Goal: Transaction & Acquisition: Purchase product/service

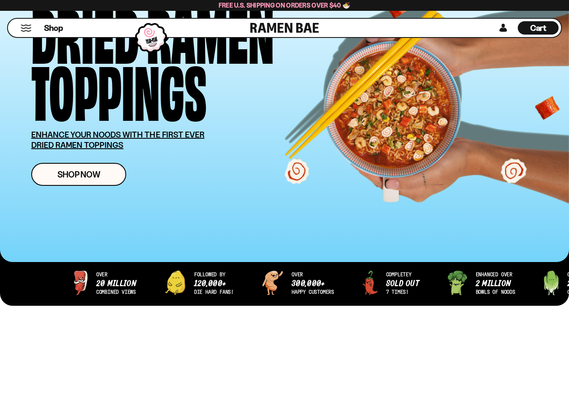
scroll to position [98, 0]
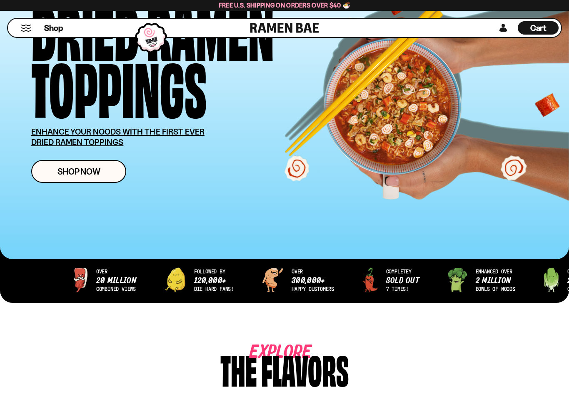
type input "**********"
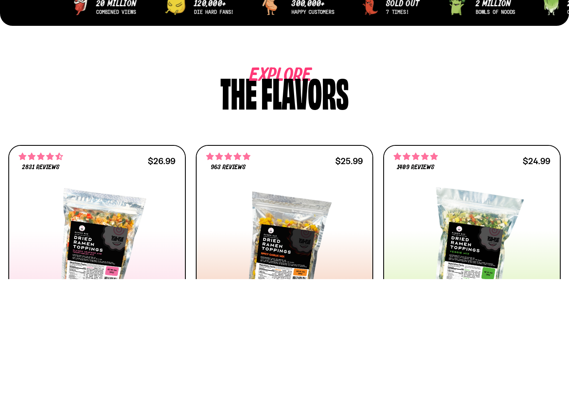
scroll to position [375, 0]
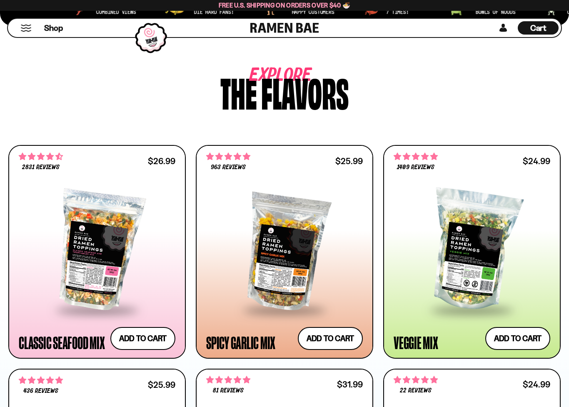
click at [151, 318] on button "Add to cart Add ― Regular price $26.99 Regular price Sale price $26.99 Unit pri…" at bounding box center [142, 338] width 65 height 23
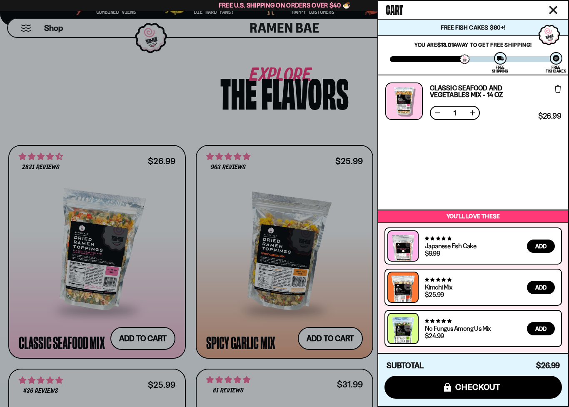
click at [556, 14] on button "Close cart" at bounding box center [553, 10] width 12 height 12
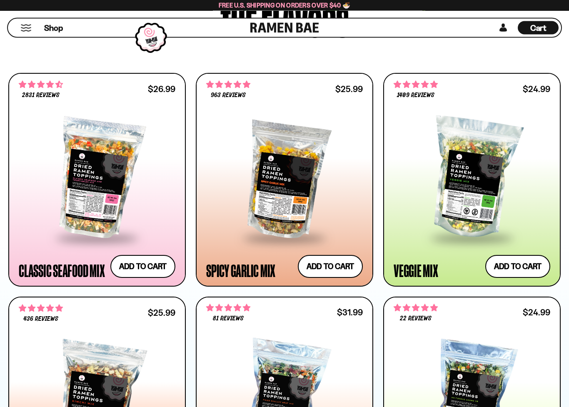
scroll to position [449, 0]
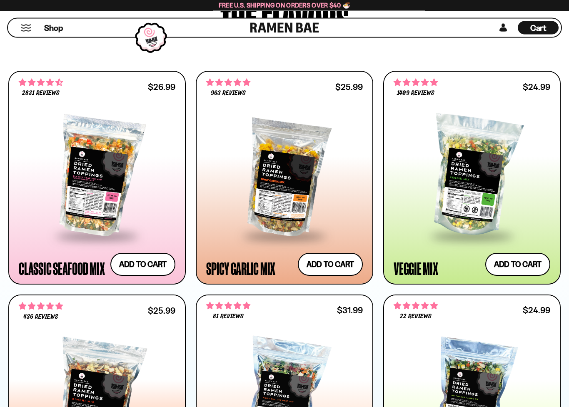
click at [108, 198] on div at bounding box center [97, 176] width 157 height 117
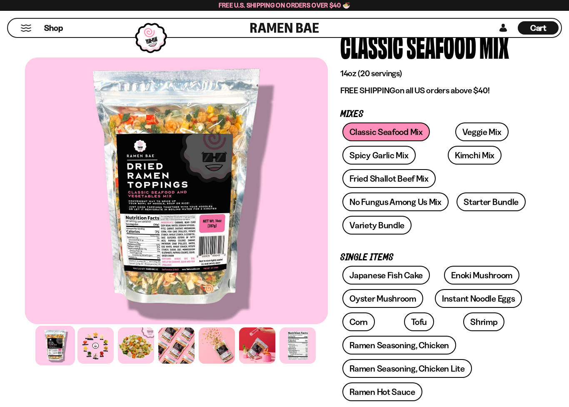
scroll to position [70, 0]
click at [97, 318] on div at bounding box center [95, 345] width 36 height 36
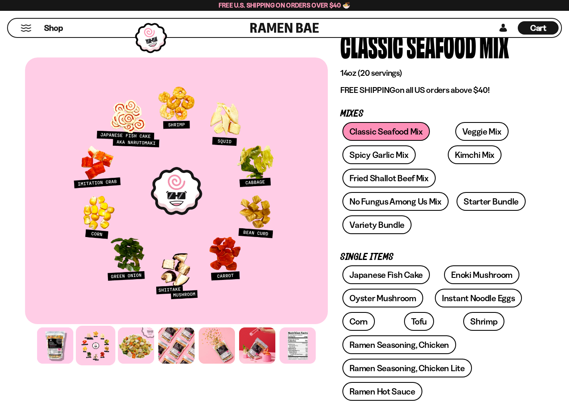
click at [415, 182] on link "Fried Shallot Beef Mix" at bounding box center [388, 178] width 93 height 19
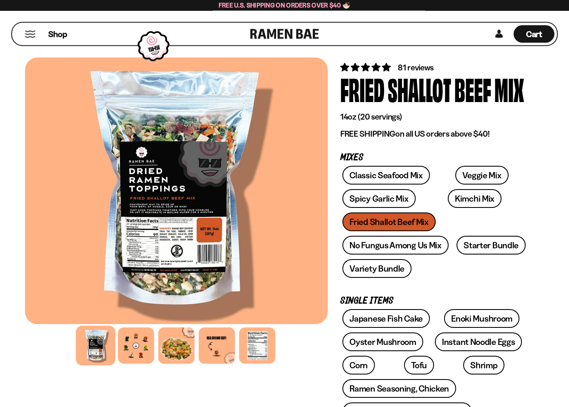
scroll to position [28, 0]
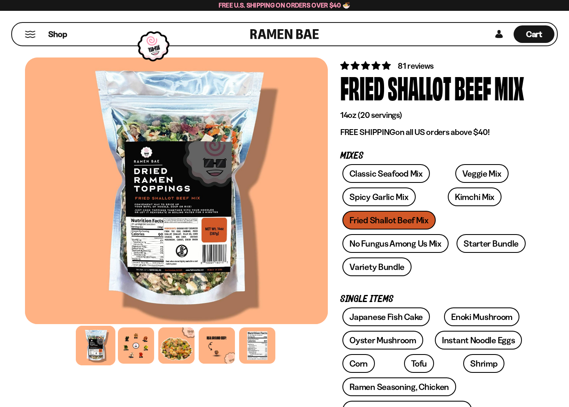
click at [137, 318] on div at bounding box center [136, 345] width 36 height 36
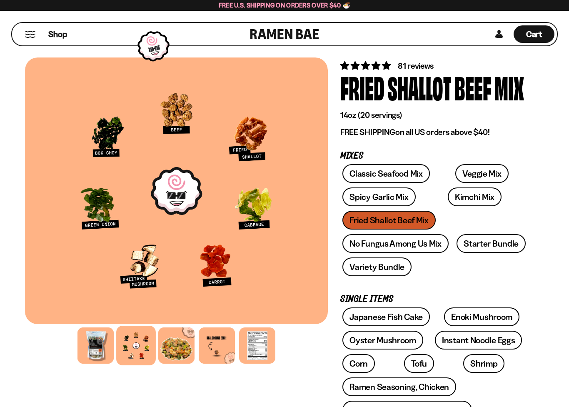
click at [494, 245] on link "Starter Bundle" at bounding box center [491, 243] width 69 height 19
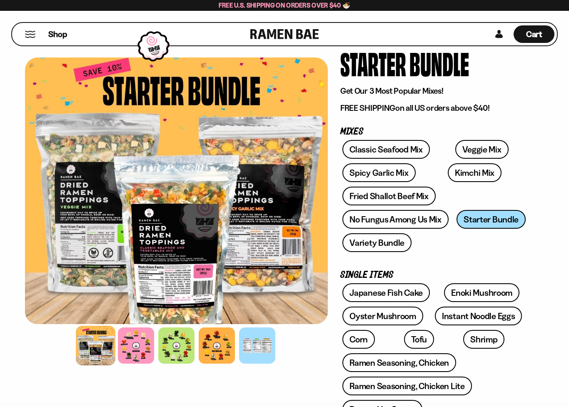
scroll to position [57, 0]
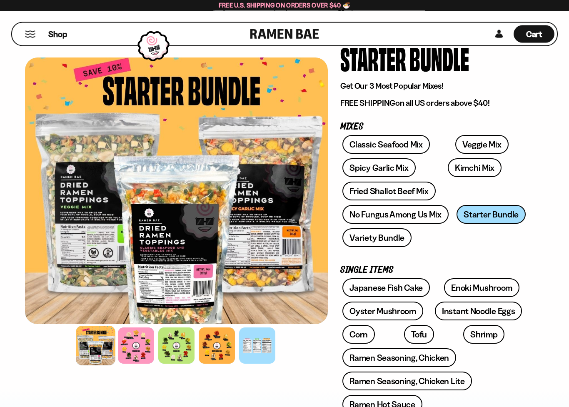
click at [136, 318] on div at bounding box center [136, 345] width 36 height 36
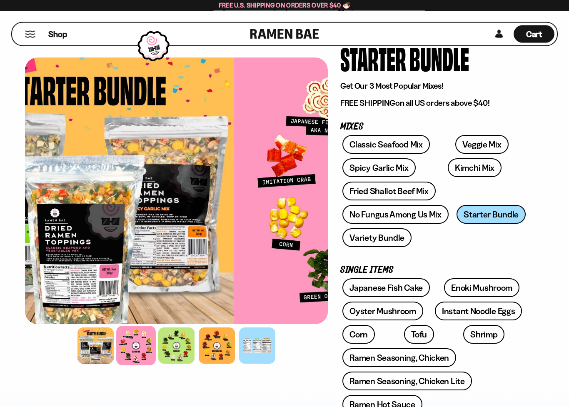
scroll to position [57, 0]
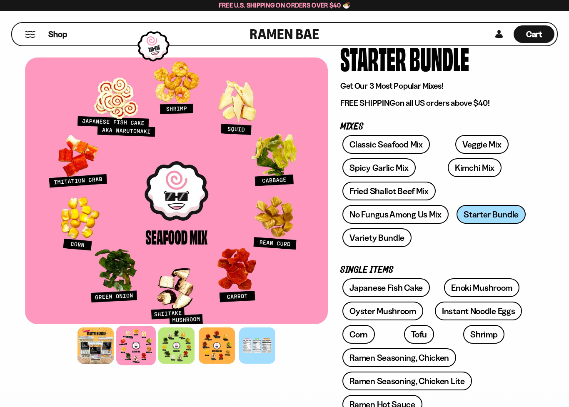
click at [176, 318] on div at bounding box center [176, 345] width 36 height 36
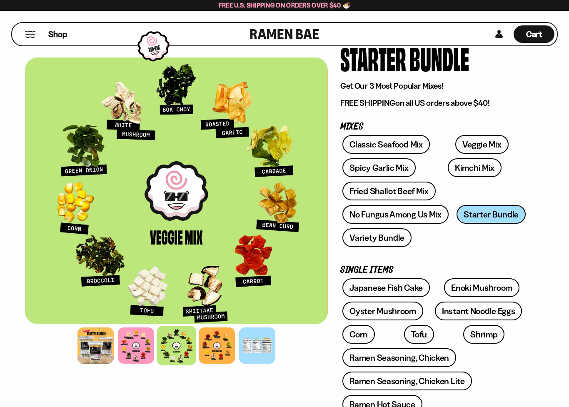
click at [217, 318] on div at bounding box center [217, 345] width 36 height 36
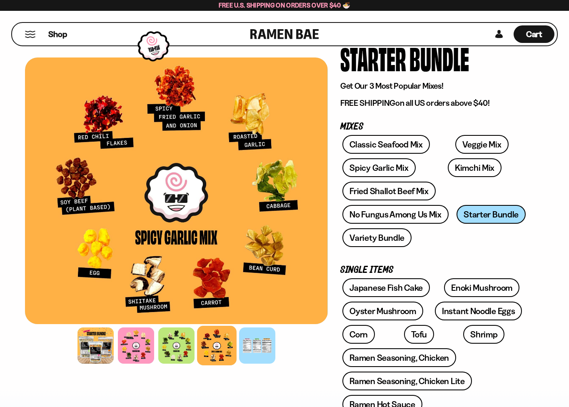
click at [418, 218] on link "No Fungus Among Us Mix" at bounding box center [395, 214] width 106 height 19
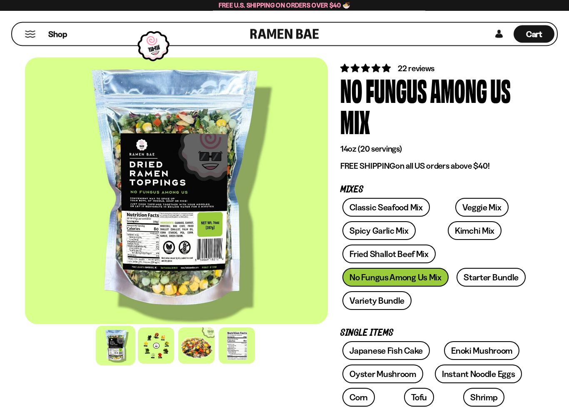
scroll to position [37, 0]
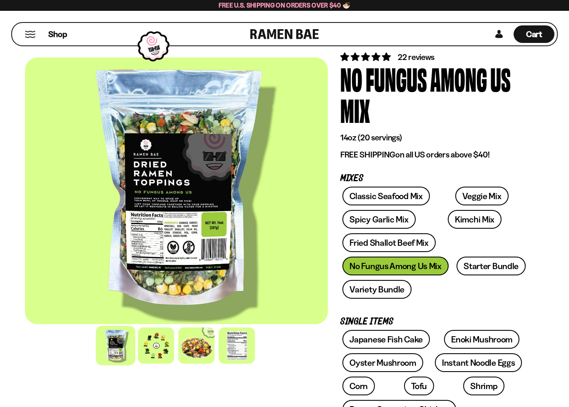
click at [161, 318] on div at bounding box center [156, 345] width 36 height 36
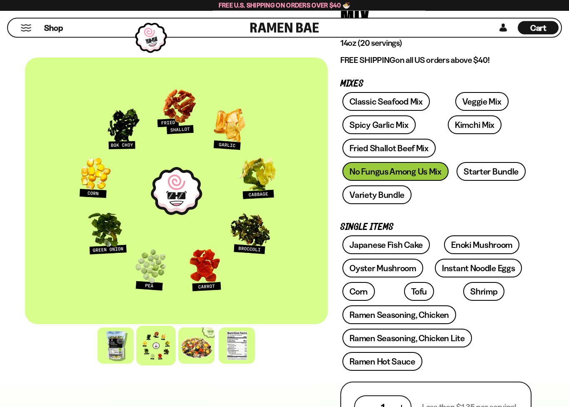
scroll to position [134, 0]
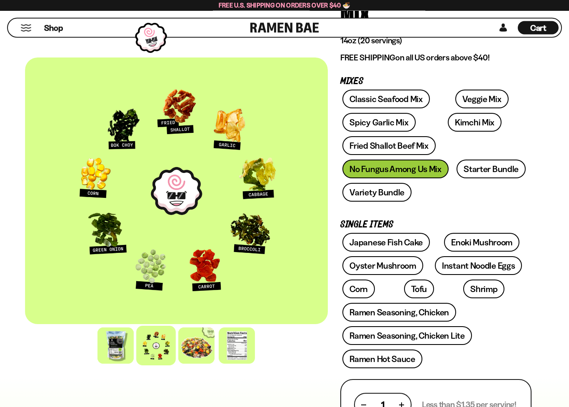
click at [492, 244] on link "Enoki Mushroom" at bounding box center [481, 242] width 75 height 19
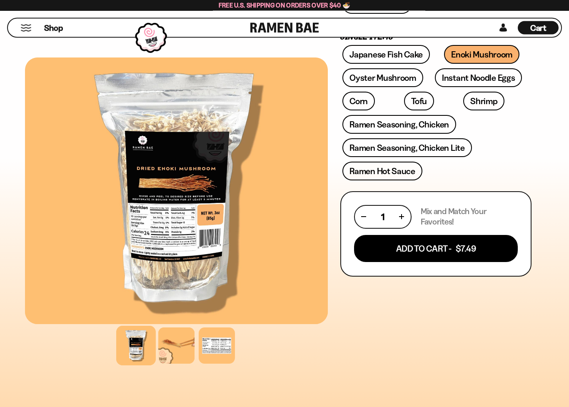
scroll to position [300, 0]
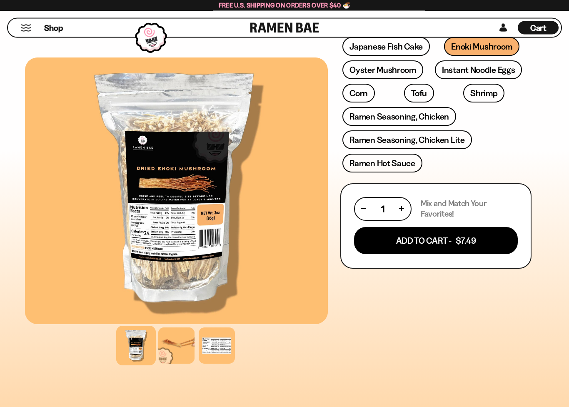
click at [532, 215] on div "341 reviews Enoki Mushroom 3oz (10 servings) FREE SHIPPING on all US orders abo…" at bounding box center [436, 155] width 216 height 775
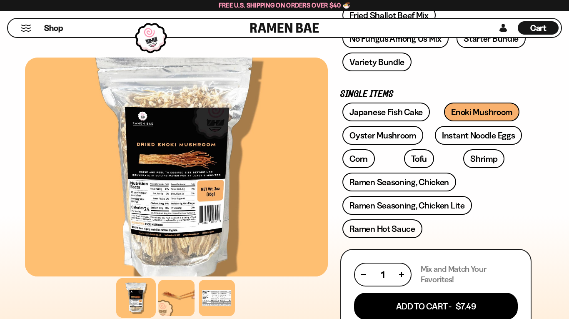
scroll to position [234, 0]
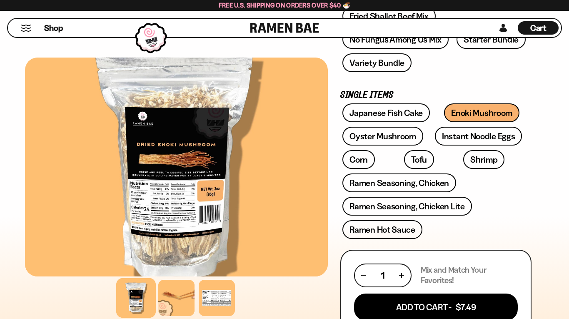
click at [430, 185] on link "Ramen Seasoning, Chicken" at bounding box center [399, 182] width 114 height 19
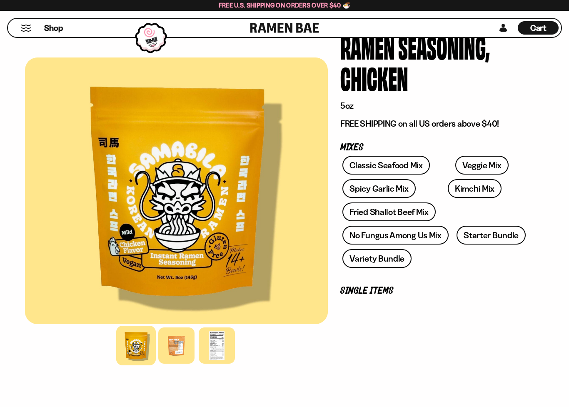
scroll to position [70, 0]
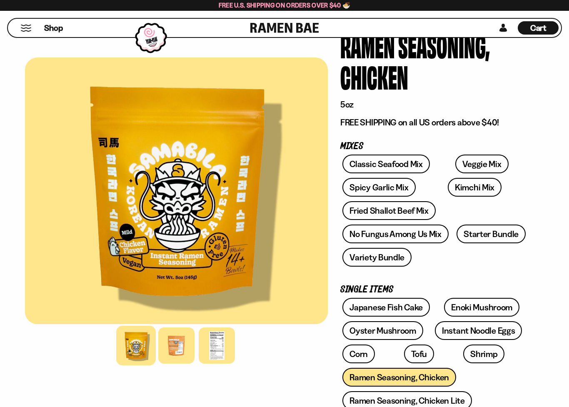
click at [180, 318] on div at bounding box center [176, 345] width 36 height 36
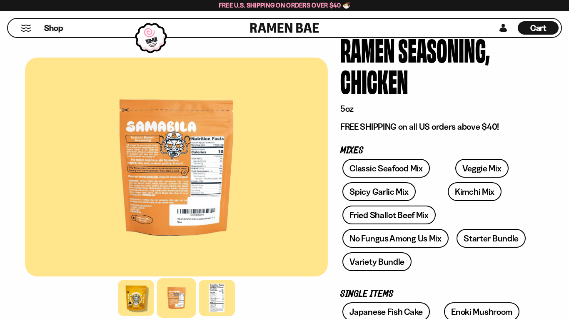
scroll to position [65, 0]
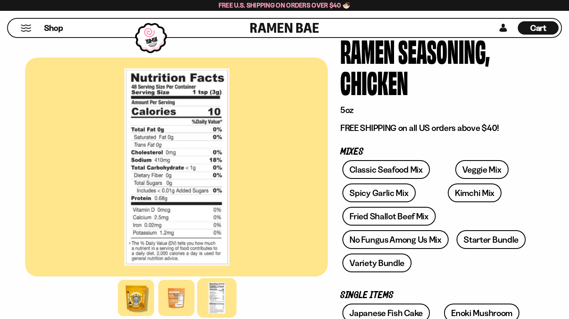
click at [247, 202] on div at bounding box center [176, 166] width 303 height 219
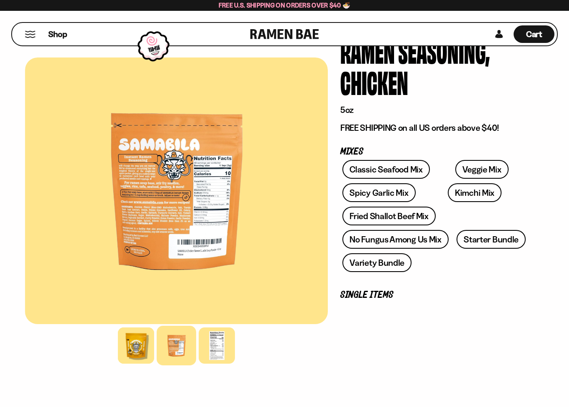
scroll to position [81, 0]
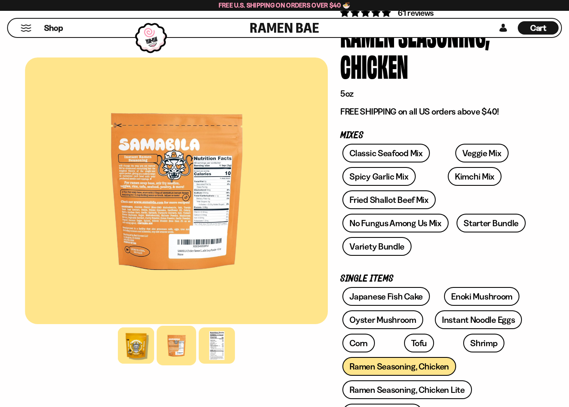
click at [418, 199] on link "Fried Shallot Beef Mix" at bounding box center [388, 199] width 93 height 19
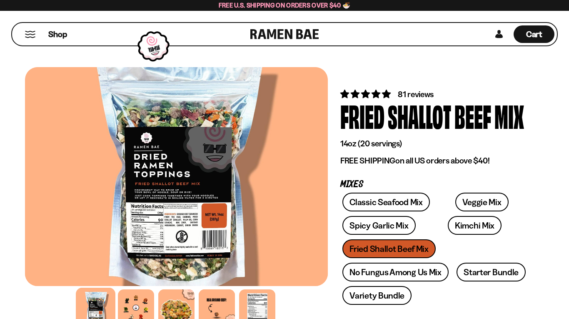
click at [137, 306] on div at bounding box center [136, 307] width 36 height 36
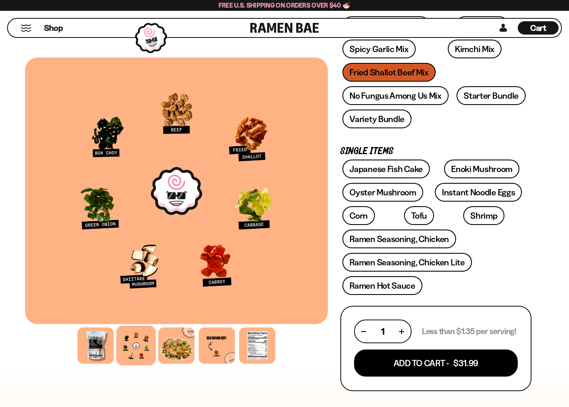
scroll to position [184, 0]
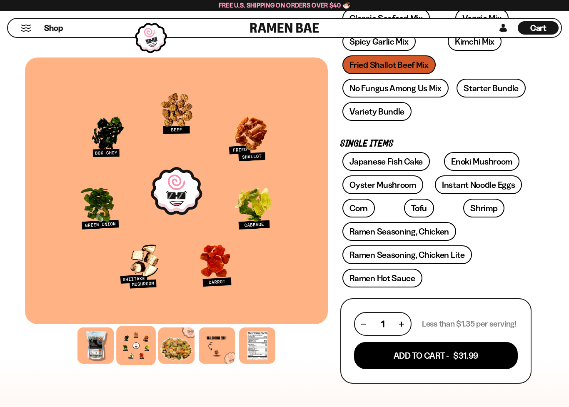
click at [356, 208] on link "Corn" at bounding box center [358, 208] width 32 height 19
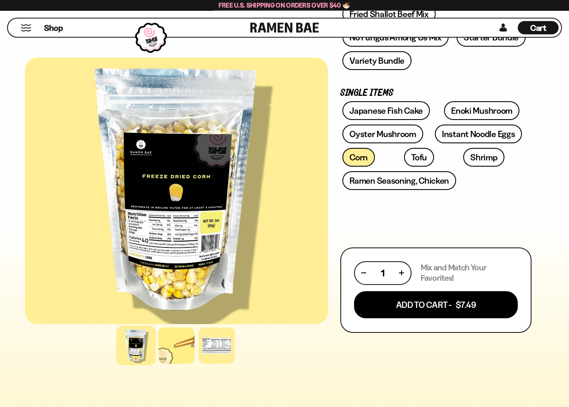
scroll to position [238, 0]
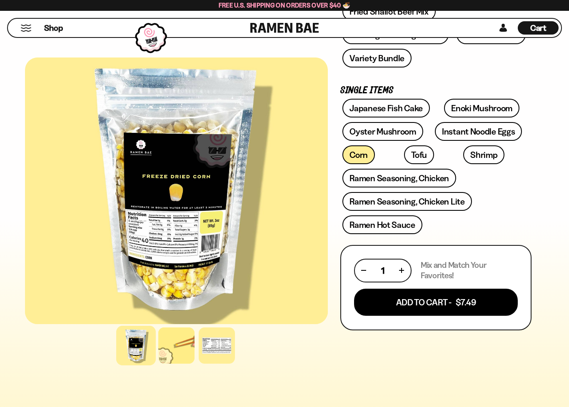
click at [484, 306] on button "Add To Cart - $7.49" at bounding box center [436, 302] width 164 height 27
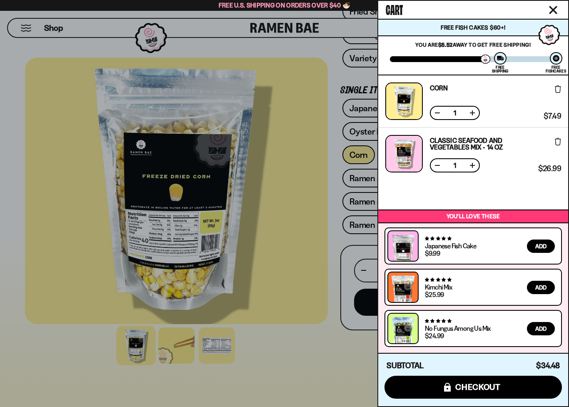
click at [342, 318] on div at bounding box center [284, 203] width 569 height 407
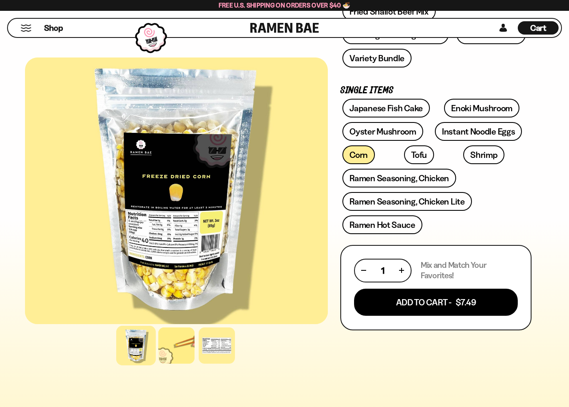
click at [392, 133] on link "Oyster Mushroom" at bounding box center [382, 131] width 81 height 19
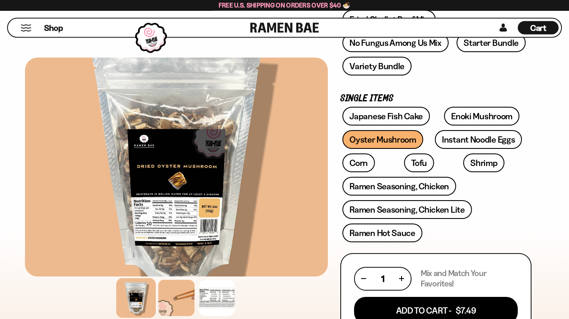
scroll to position [226, 0]
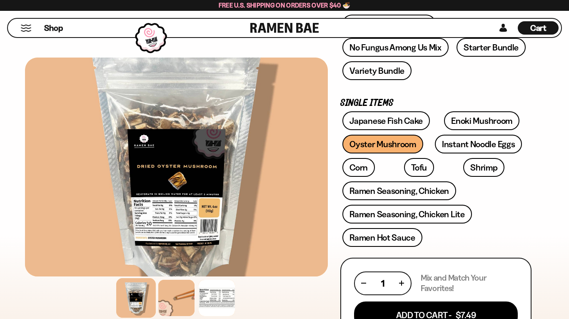
click at [463, 170] on link "Shrimp" at bounding box center [483, 167] width 41 height 19
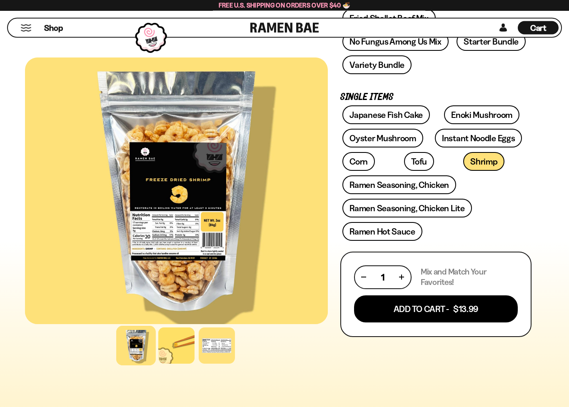
scroll to position [232, 0]
click at [484, 111] on link "Enoki Mushroom" at bounding box center [481, 114] width 75 height 19
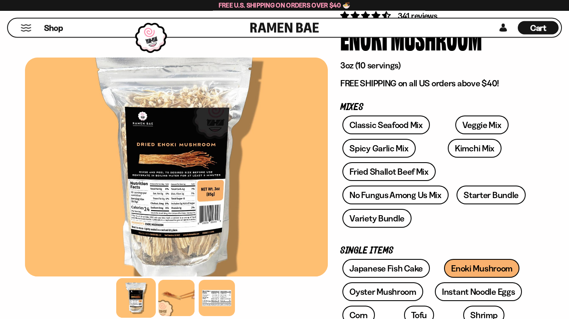
scroll to position [69, 0]
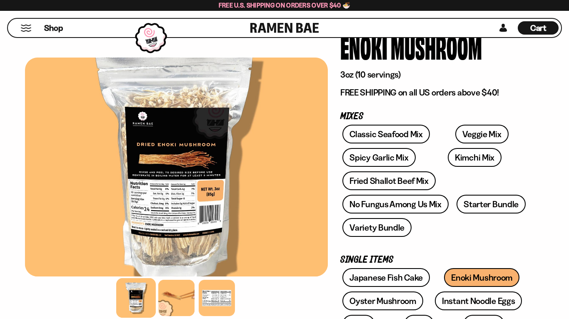
click at [402, 136] on link "Classic Seafood Mix" at bounding box center [385, 134] width 87 height 19
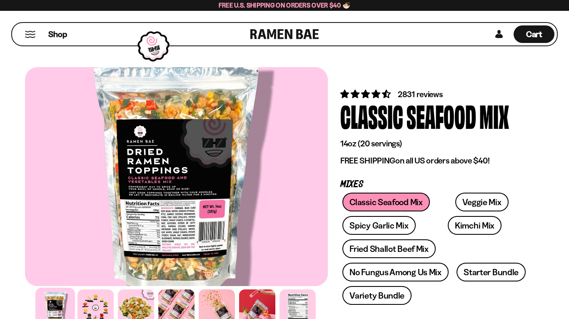
click at [30, 37] on button "Mobile Menu Trigger" at bounding box center [30, 34] width 11 height 7
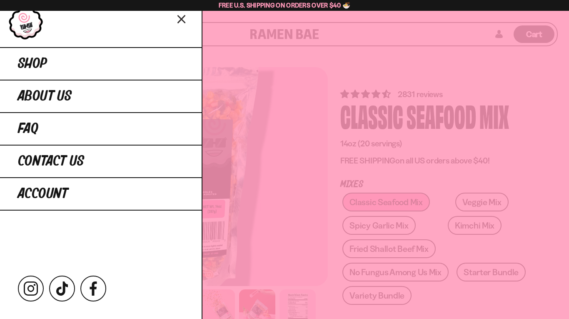
click at [32, 61] on span "Shop" at bounding box center [32, 63] width 29 height 15
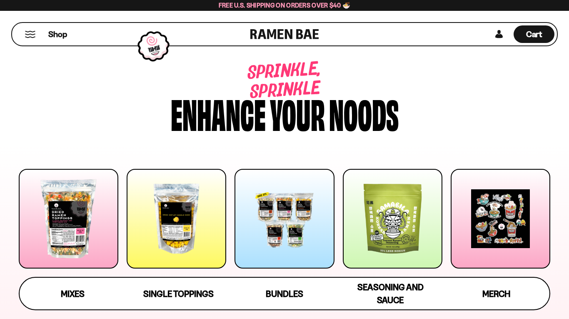
click at [177, 217] on div at bounding box center [177, 219] width 100 height 100
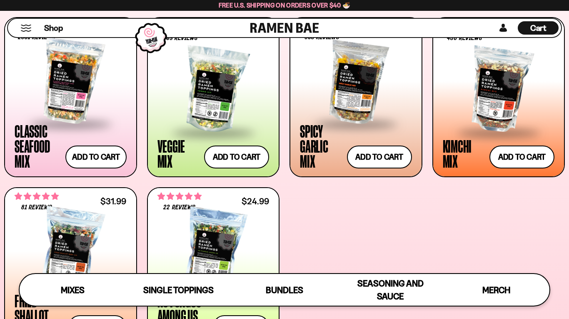
scroll to position [342, 0]
click at [221, 98] on div at bounding box center [213, 90] width 112 height 83
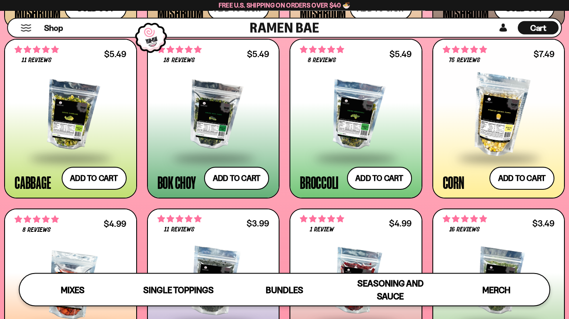
scroll to position [1228, 0]
click at [102, 178] on button "Add to cart Add ― Regular price $5.49 Regular price Sale price $5.49 Unit price…" at bounding box center [94, 178] width 65 height 23
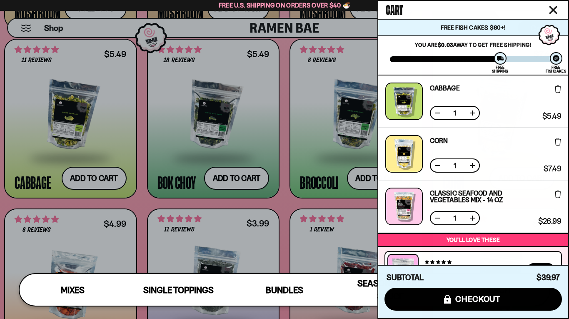
click at [552, 8] on icon "Close cart" at bounding box center [552, 9] width 7 height 7
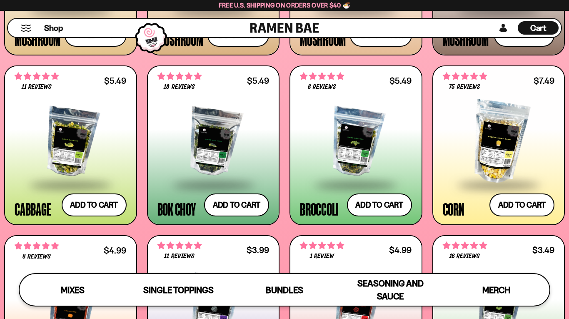
scroll to position [1200, 0]
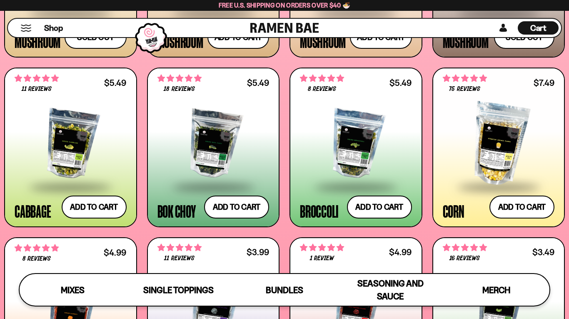
click at [391, 209] on button "Add to cart Add ― Regular price $5.49 Regular price Sale price $5.49 Unit price…" at bounding box center [379, 206] width 65 height 23
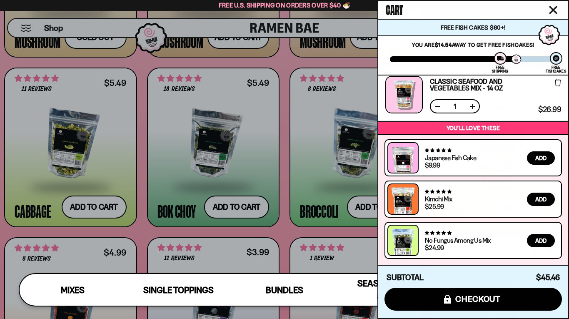
scroll to position [164, 0]
click at [542, 301] on button "icons8-lock checkout" at bounding box center [472, 298] width 177 height 23
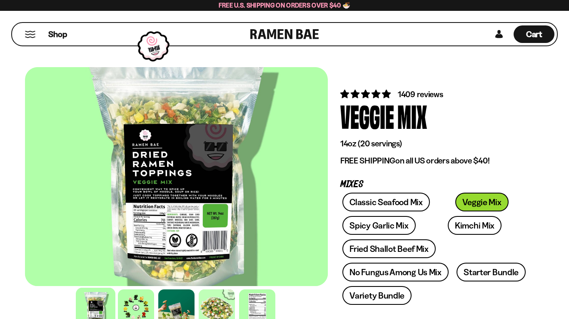
click at [137, 301] on div at bounding box center [136, 307] width 36 height 36
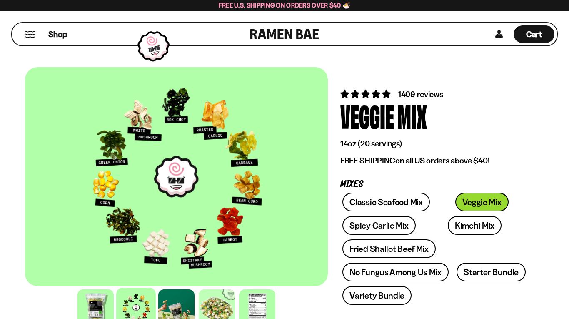
click at [218, 308] on div at bounding box center [217, 307] width 36 height 36
